Goal: Navigation & Orientation: Understand site structure

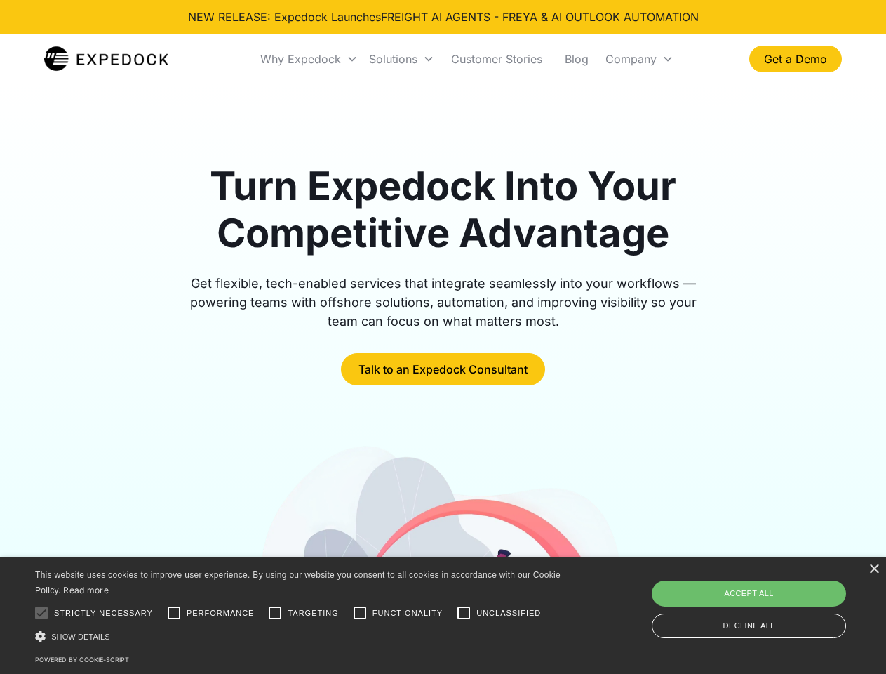
click at [310, 59] on div "Why Expedock" at bounding box center [300, 59] width 81 height 14
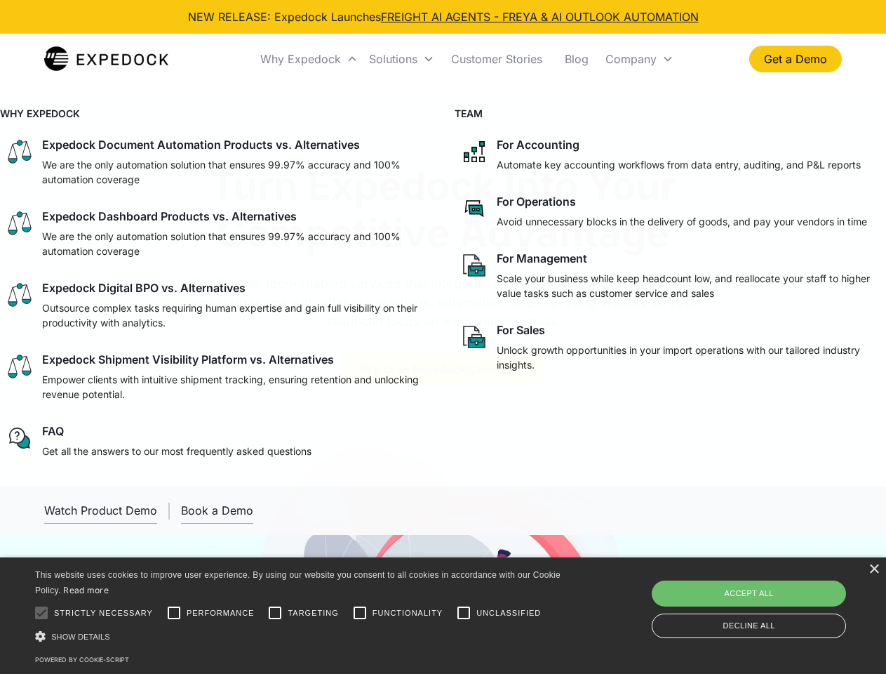
click at [401, 59] on div "Solutions" at bounding box center [393, 59] width 48 height 14
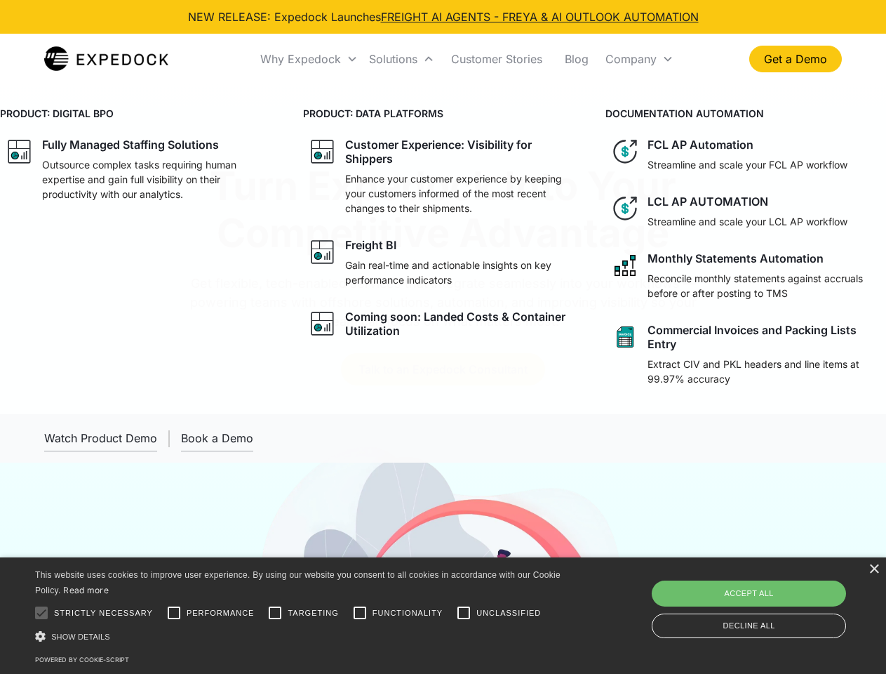
click at [639, 59] on div "Company" at bounding box center [631, 59] width 51 height 14
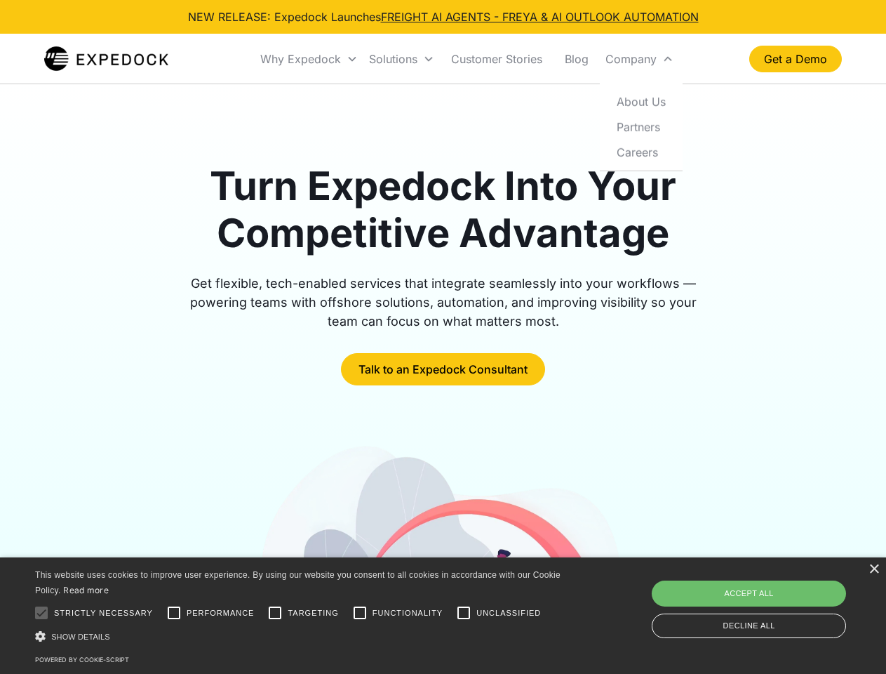
click at [41, 613] on div at bounding box center [41, 613] width 28 height 28
click at [174, 613] on input "Performance" at bounding box center [174, 613] width 28 height 28
checkbox input "true"
click at [275, 613] on input "Targeting" at bounding box center [275, 613] width 28 height 28
checkbox input "true"
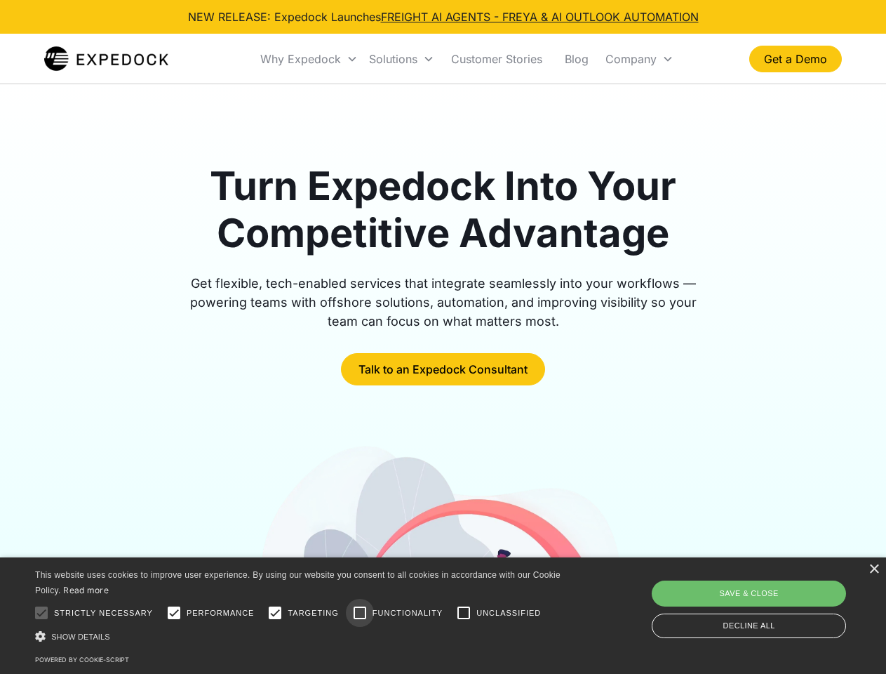
click at [360, 613] on input "Functionality" at bounding box center [360, 613] width 28 height 28
checkbox input "true"
click at [464, 613] on input "Unclassified" at bounding box center [464, 613] width 28 height 28
checkbox input "true"
click at [300, 636] on div "Show details Hide details" at bounding box center [300, 636] width 531 height 15
